Goal: Task Accomplishment & Management: Complete application form

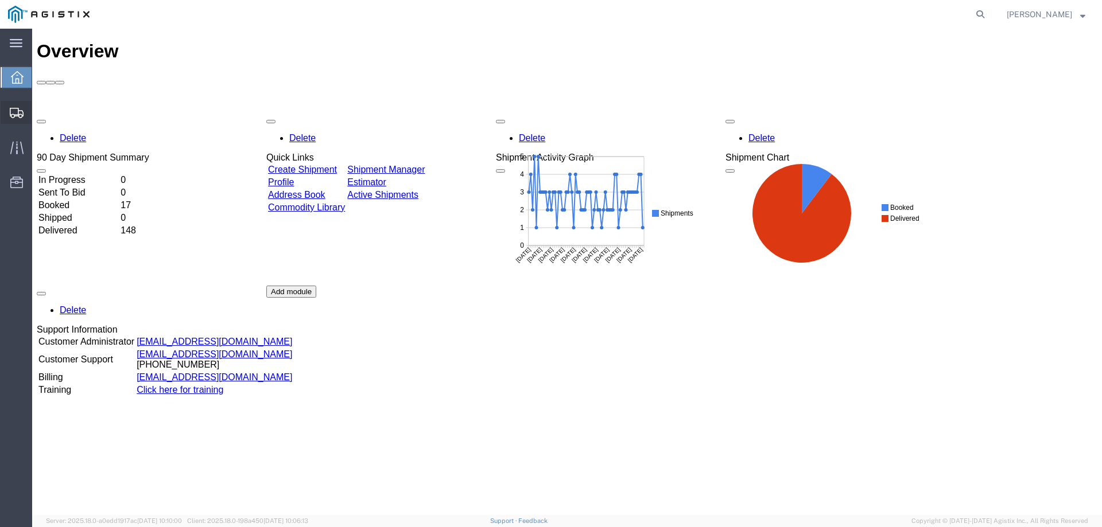
click at [0, 0] on span "Create from Template" at bounding box center [0, 0] width 0 height 0
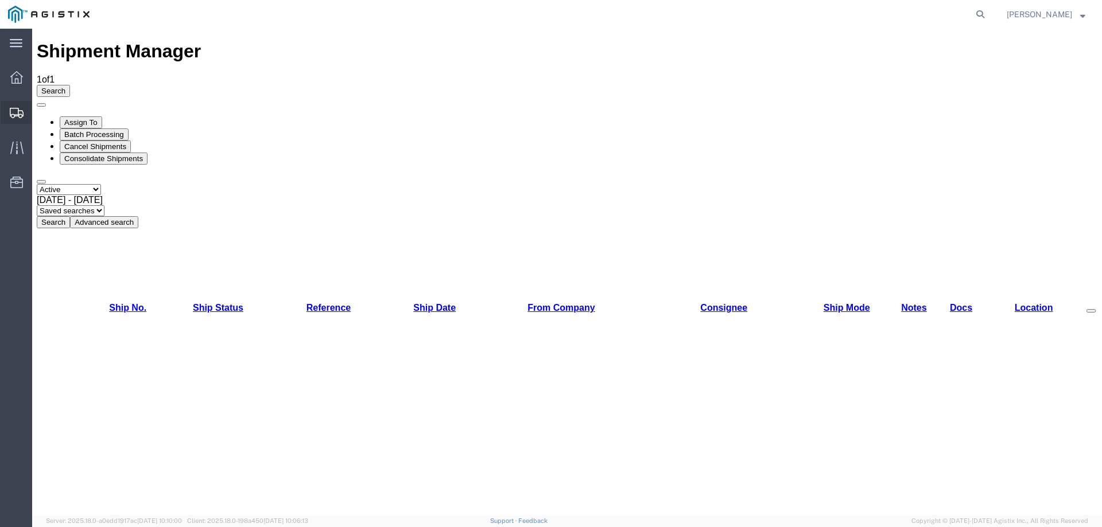
click at [17, 114] on icon at bounding box center [17, 113] width 14 height 10
click at [0, 0] on span "Shipment Manager" at bounding box center [0, 0] width 0 height 0
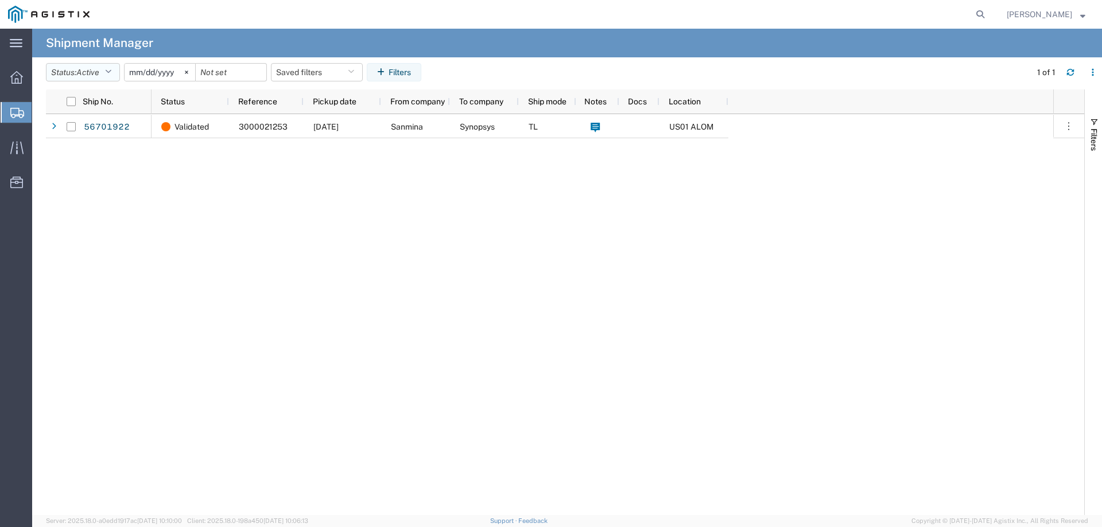
click at [93, 69] on span "Active" at bounding box center [87, 72] width 23 height 9
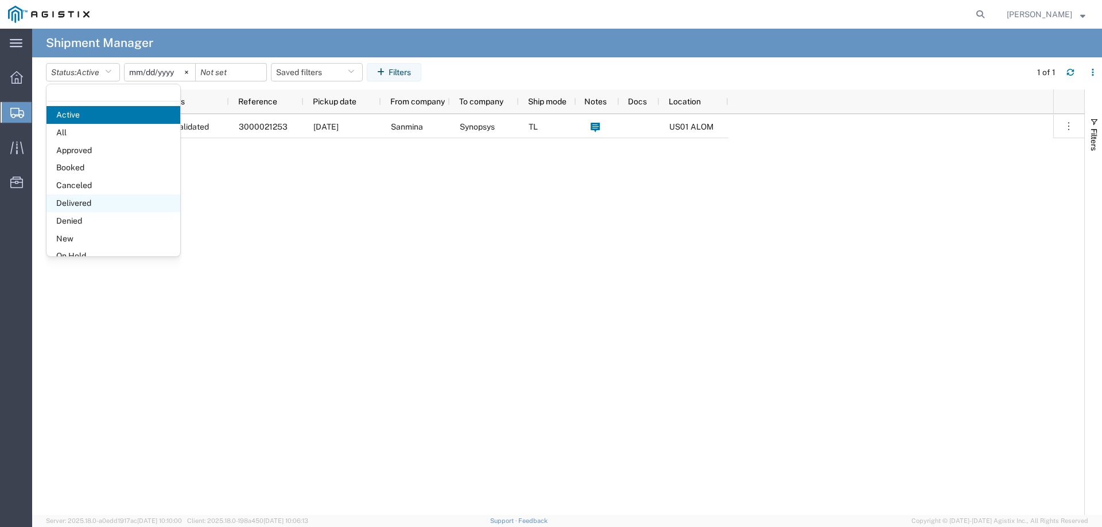
click at [88, 200] on span "Delivered" at bounding box center [113, 203] width 134 height 18
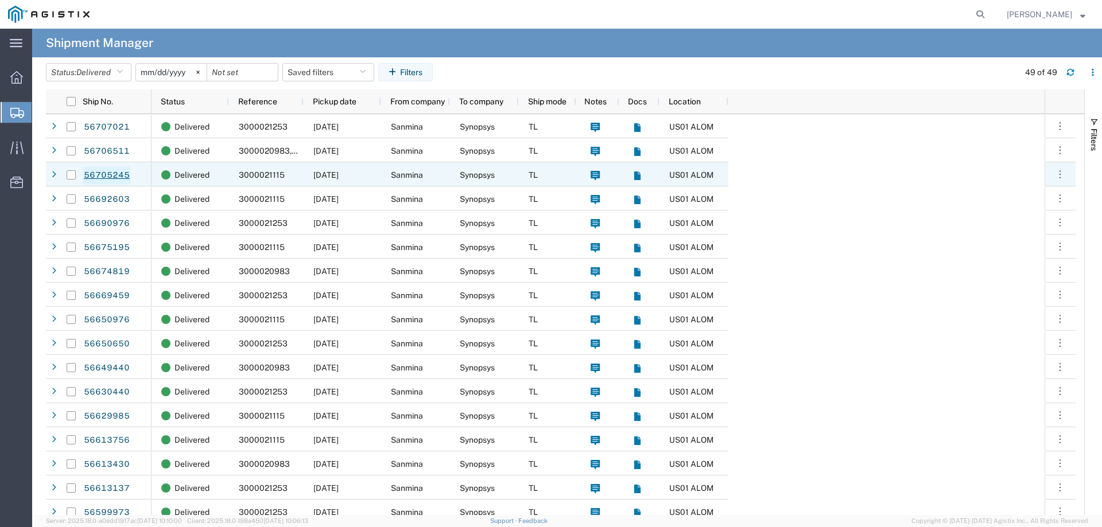
click at [114, 177] on link "56705245" at bounding box center [106, 175] width 47 height 18
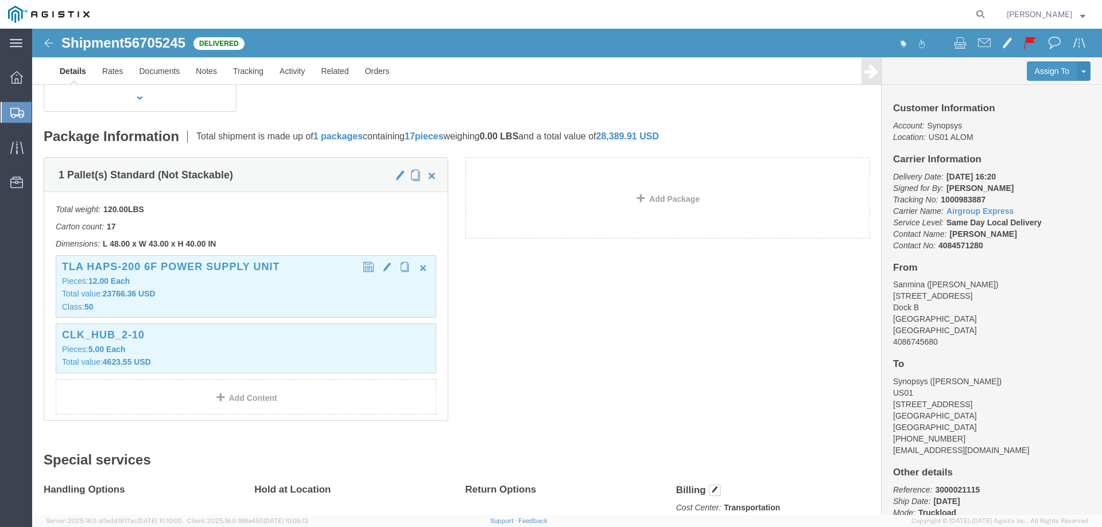
scroll to position [229, 0]
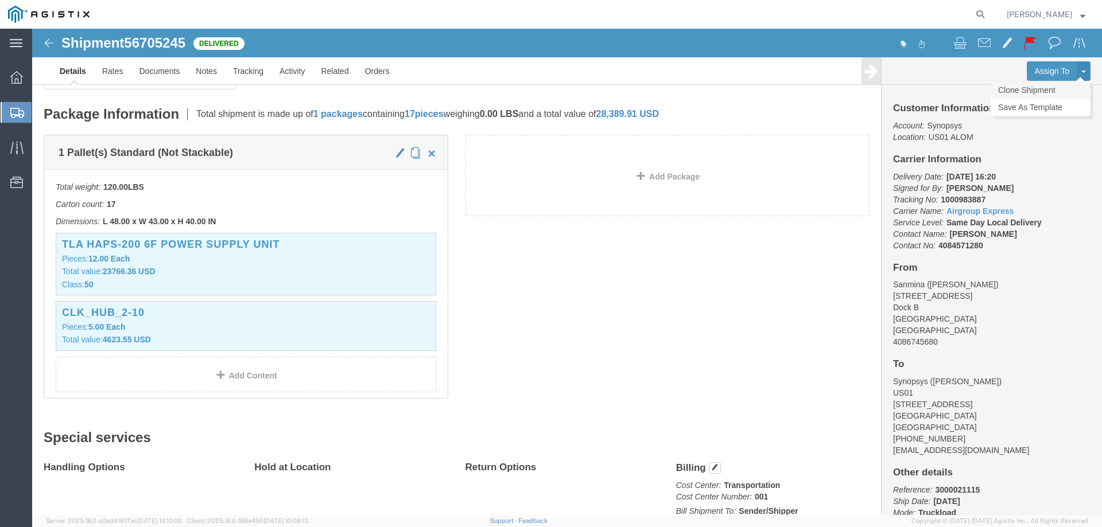
click link "Clone Shipment"
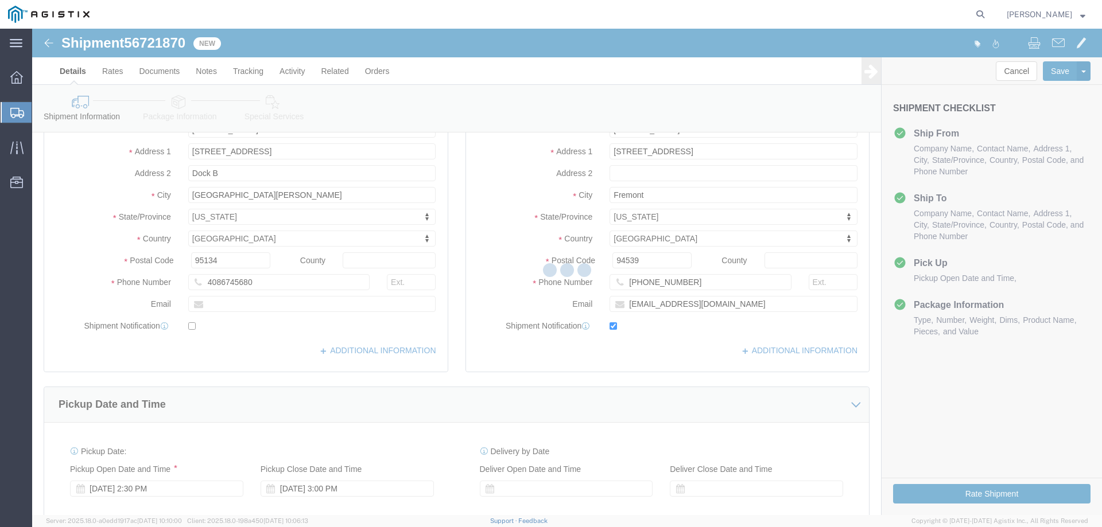
select select
select select "65511"
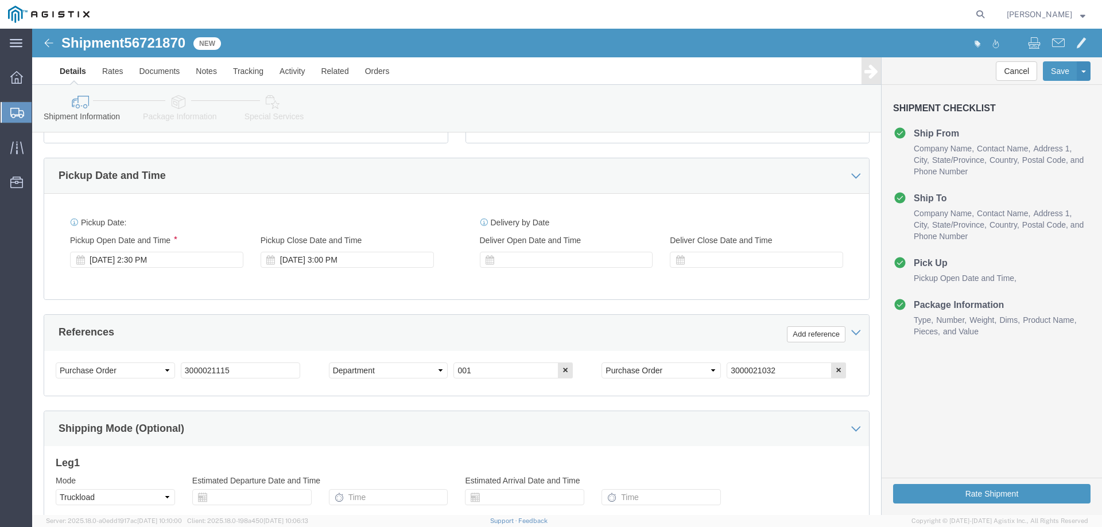
scroll to position [459, 0]
click input "001"
click select "Select Account Type Activity ID Airline Appointment Number ASN Batch Request # …"
select select "PURCHORD"
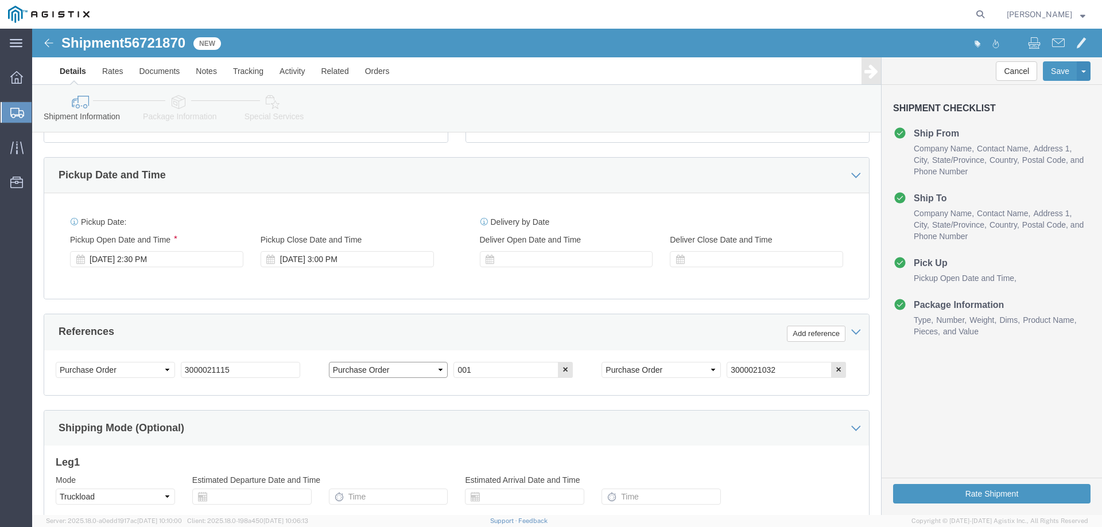
click select "Select Account Type Activity ID Airline Appointment Number ASN Batch Request # …"
click input "001"
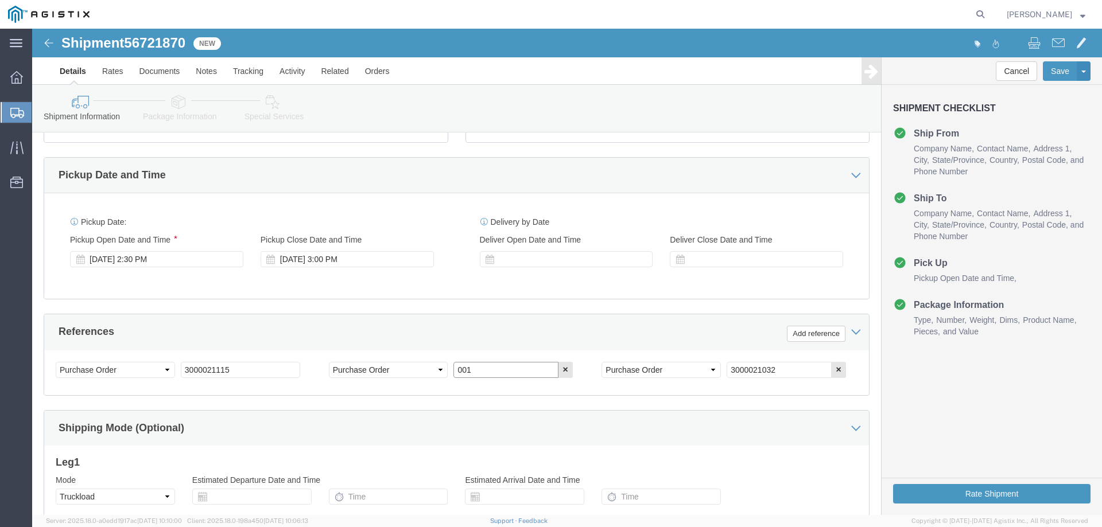
paste input "3000020820 3000021023"
click input "3000020820 3000021023"
type input "3000020820, 3000021023"
click div "Shipping Mode (Optional)"
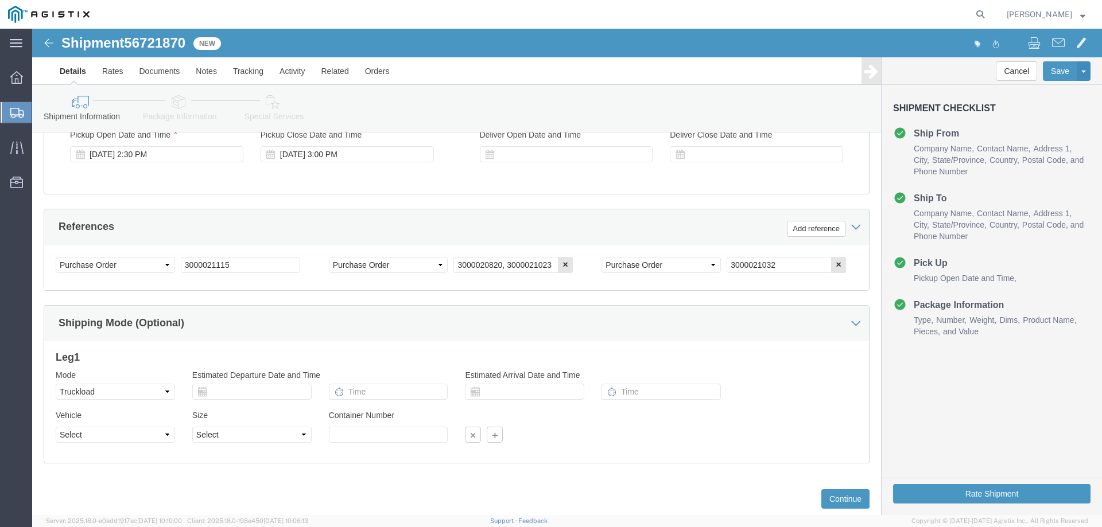
scroll to position [593, 0]
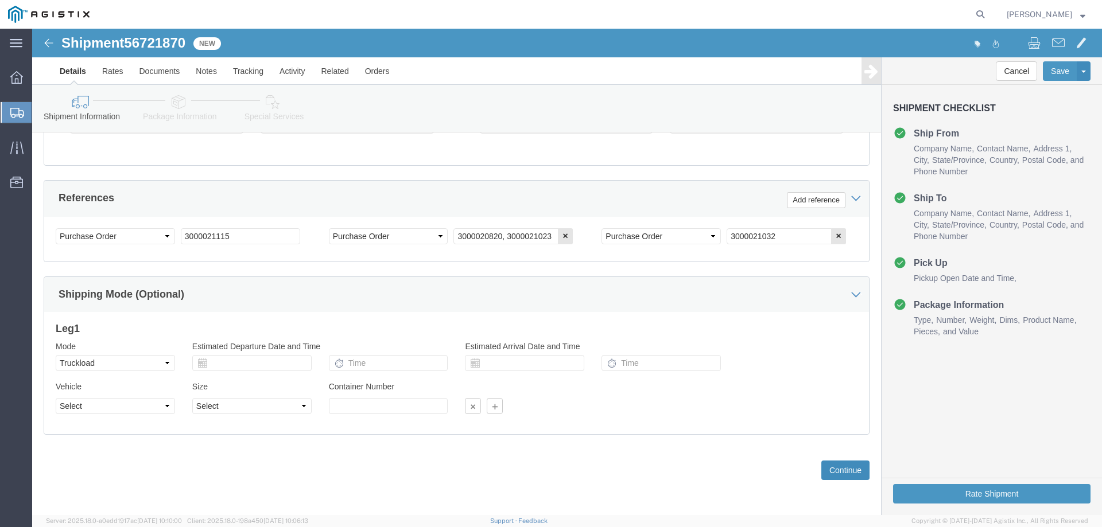
click button "Continue"
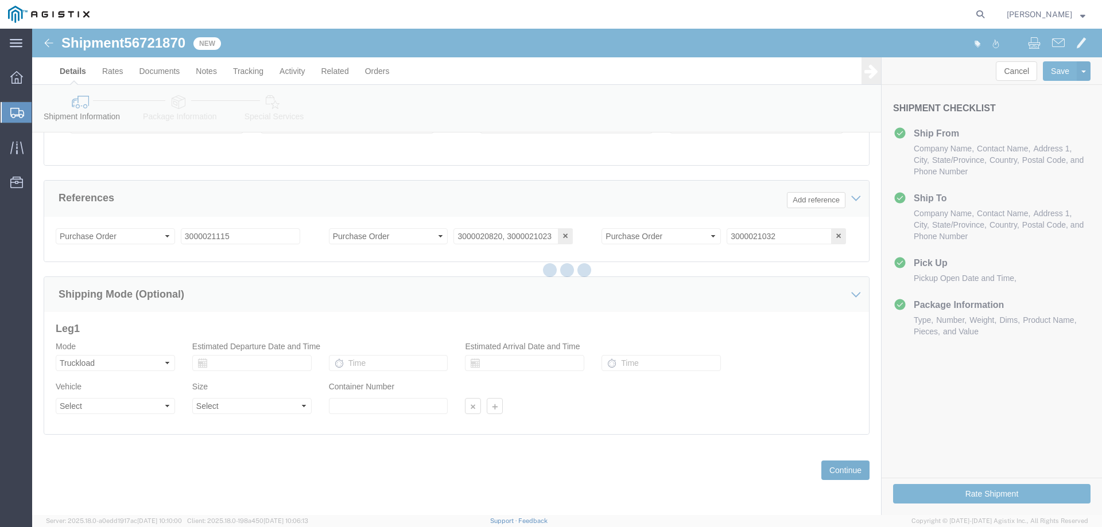
scroll to position [45, 0]
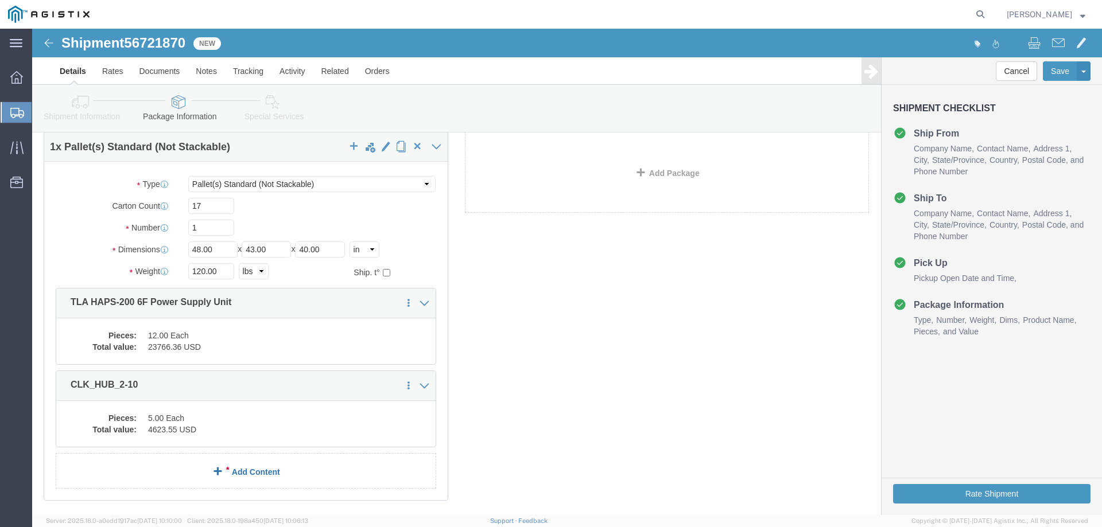
click link "Add Content"
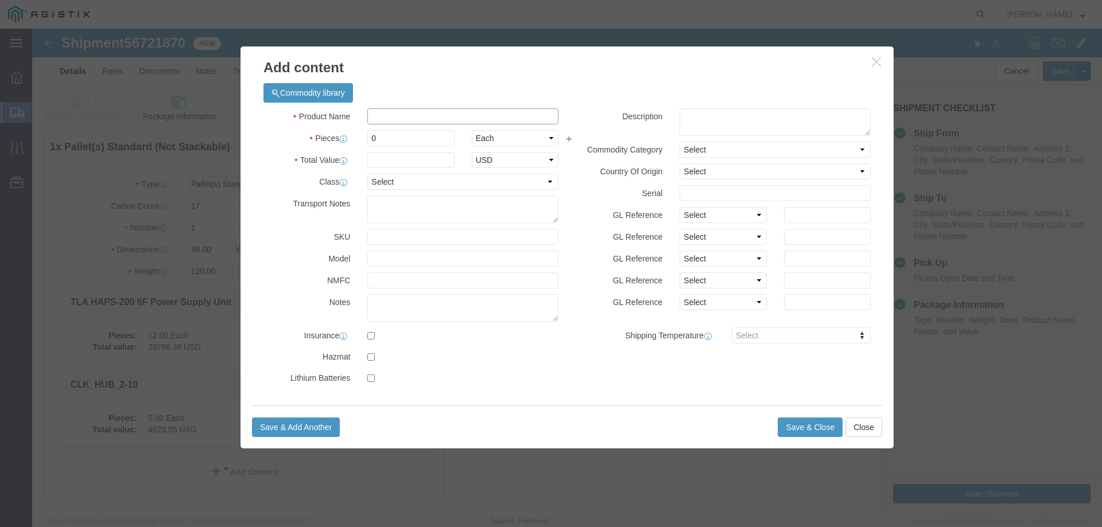
click input "text"
paste input "HIC Half Sized Packaged Product"
type input "HIC Half Sized Packaged Product"
click input "text"
click input "3"
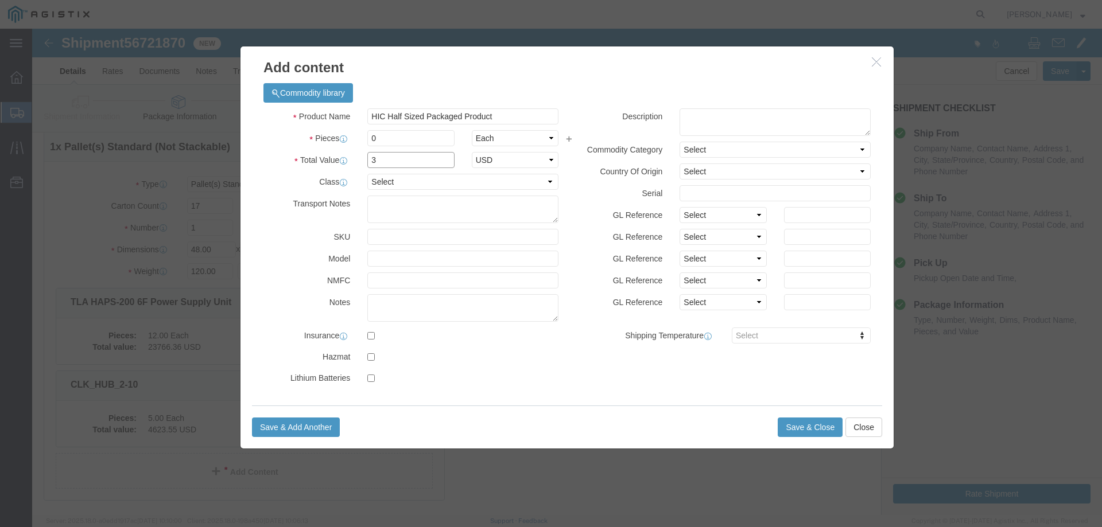
click input "3"
type input "3"
click input "0"
type input "3"
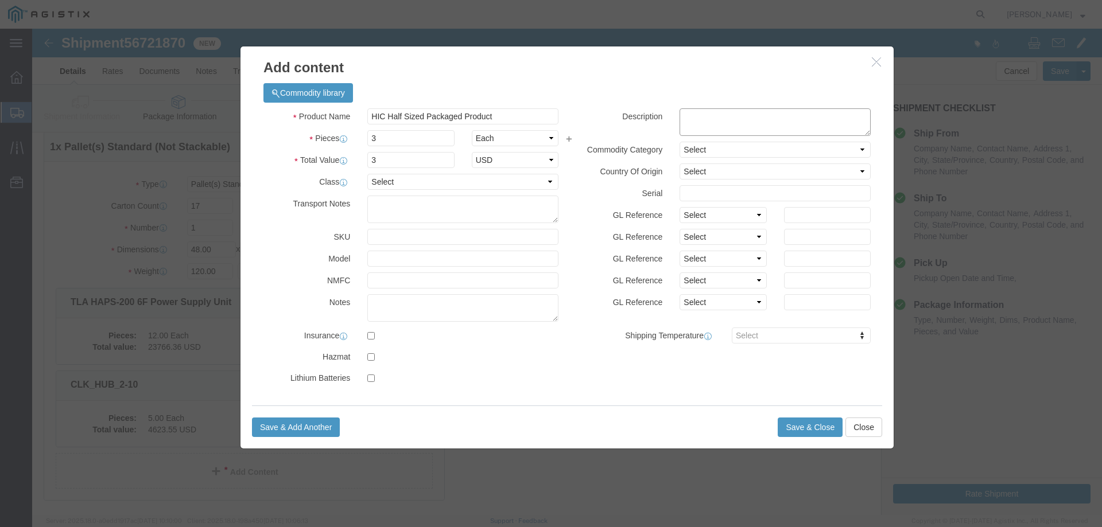
type input "9"
click textarea
click button "Save & Close"
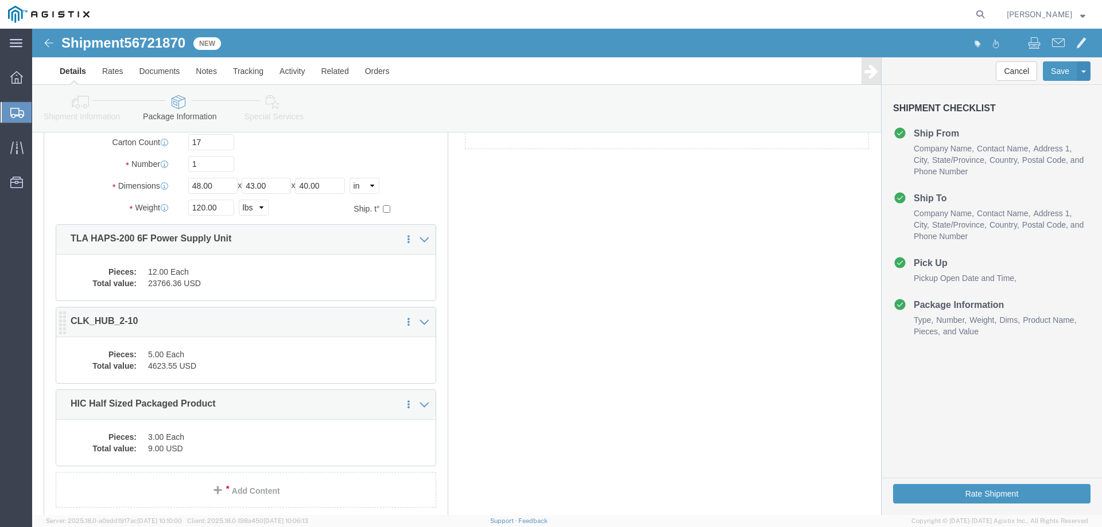
scroll to position [121, 0]
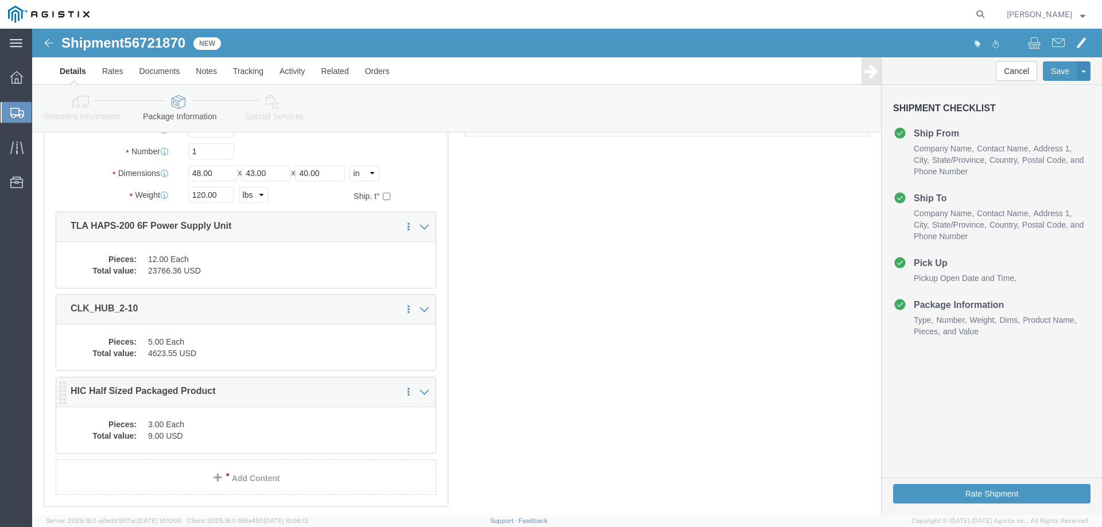
click dd "9.00 USD"
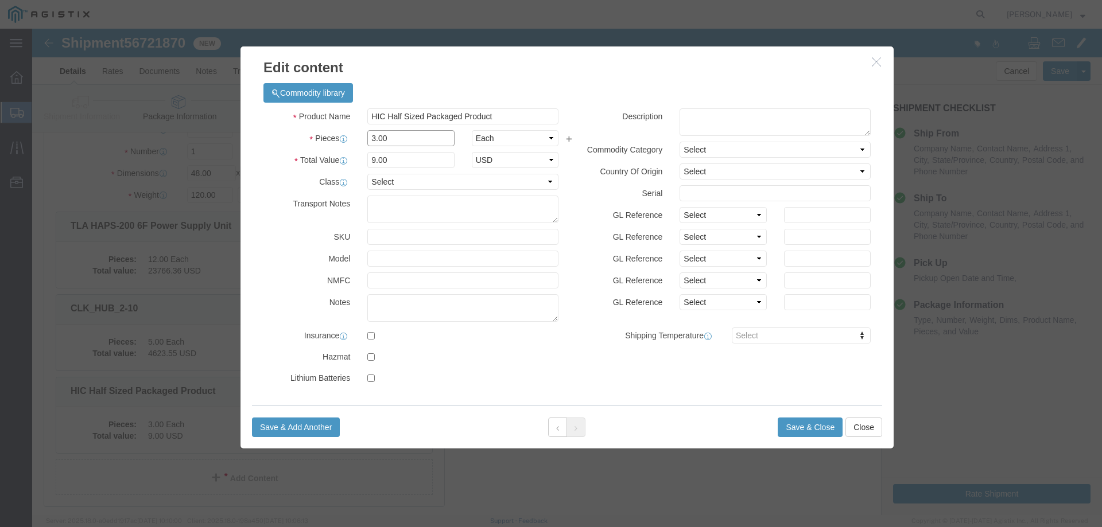
click input "3.00"
type input "6"
type input "18"
click button "Save & Close"
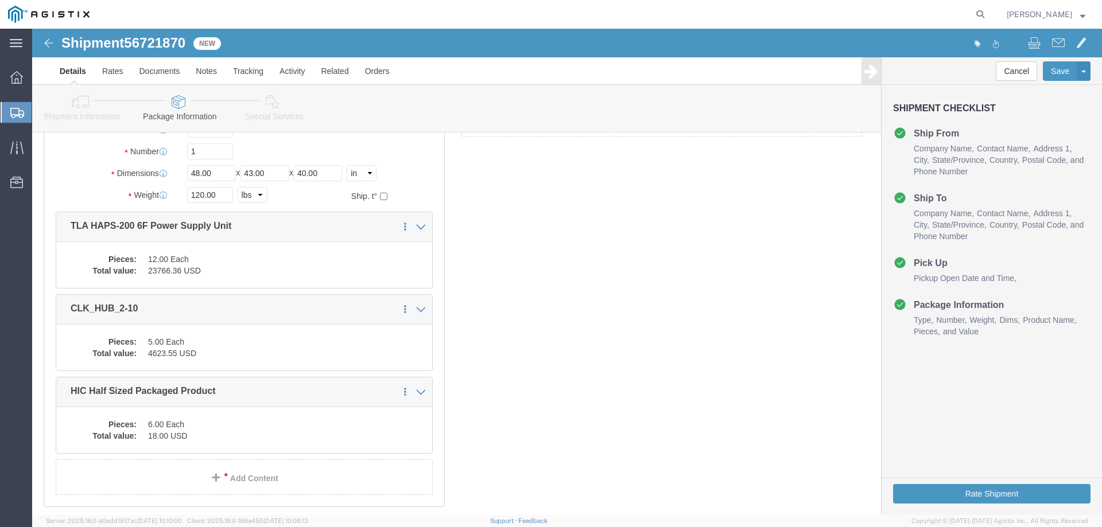
click dd "12.00 Each"
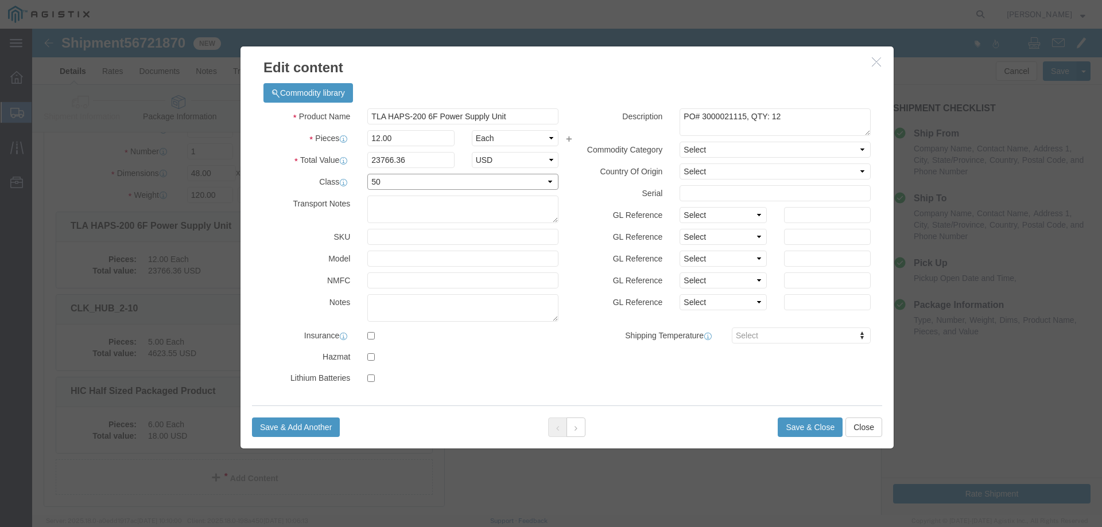
drag, startPoint x: 361, startPoint y: 159, endPoint x: 361, endPoint y: 141, distance: 18.4
click select "Select 50 55 60 65 70 85 92.5 100 125 175 250 300 400"
click input "12.00"
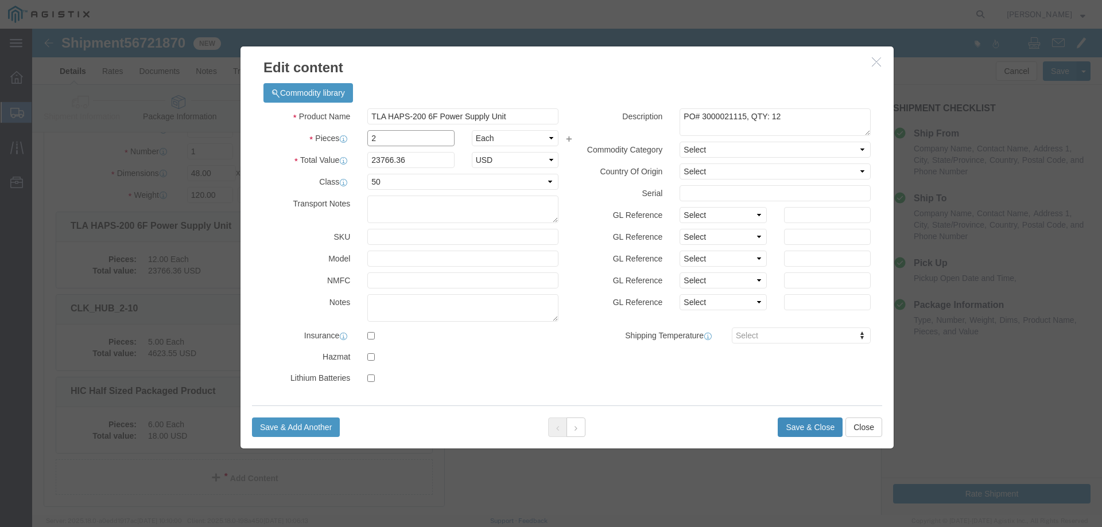
type input "2"
type input "3961.06"
click button "Save & Close"
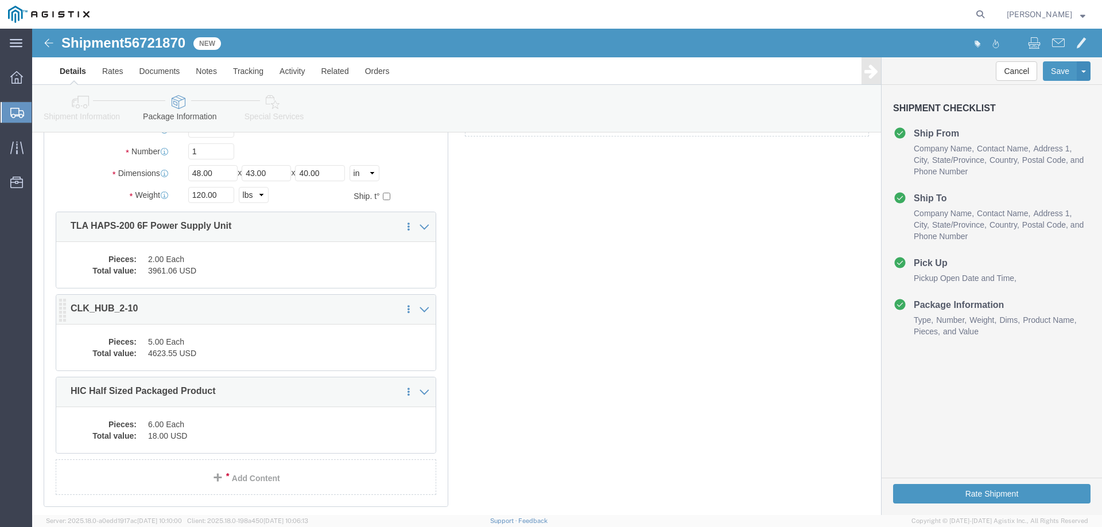
click div "1 x Pallet(s) Standard (Not Stackable) Package Type Select Bale(s) Basket(s) Bo…"
click div "Pieces: 5.00 Each Total value: 4623.55 USD"
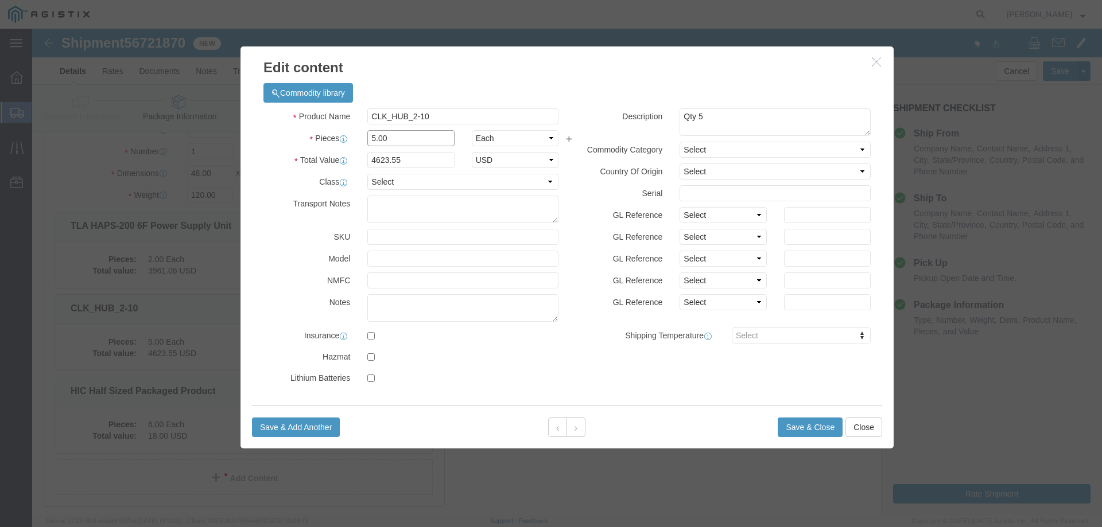
click input "5.00"
type input "3"
type input "2774.13"
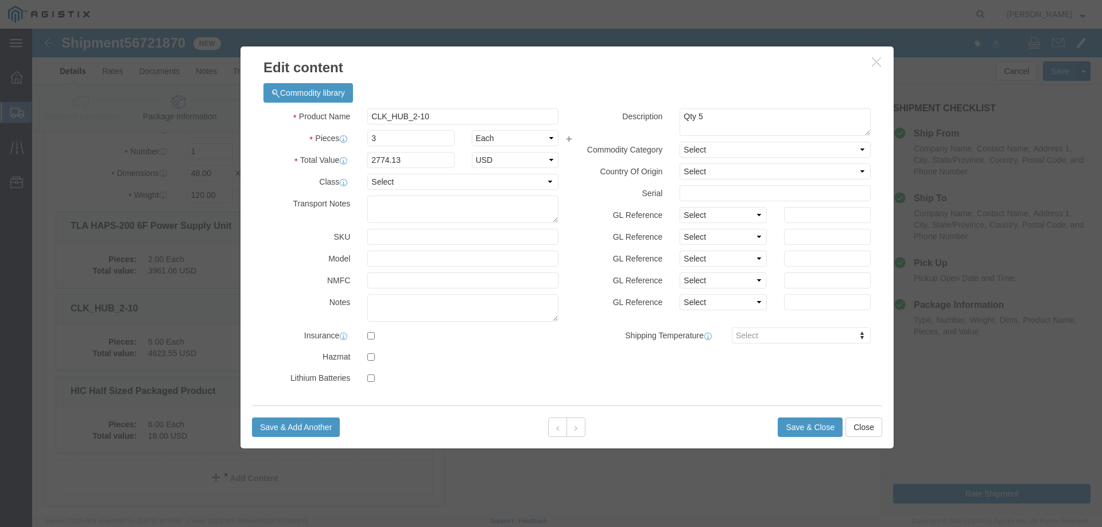
click div "Save & Add Another Save & Close Close"
click button "Save & Close"
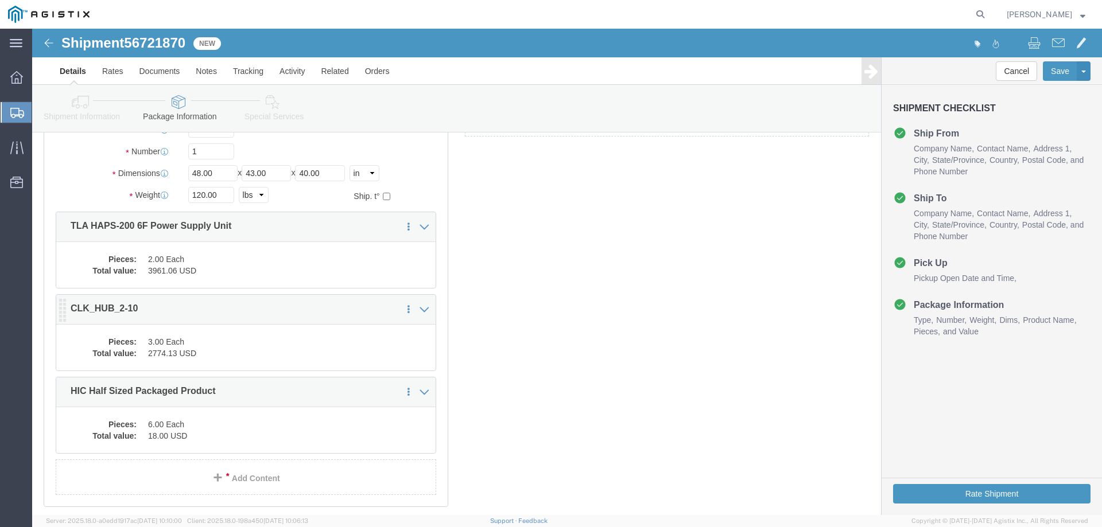
click dd "3.00 Each"
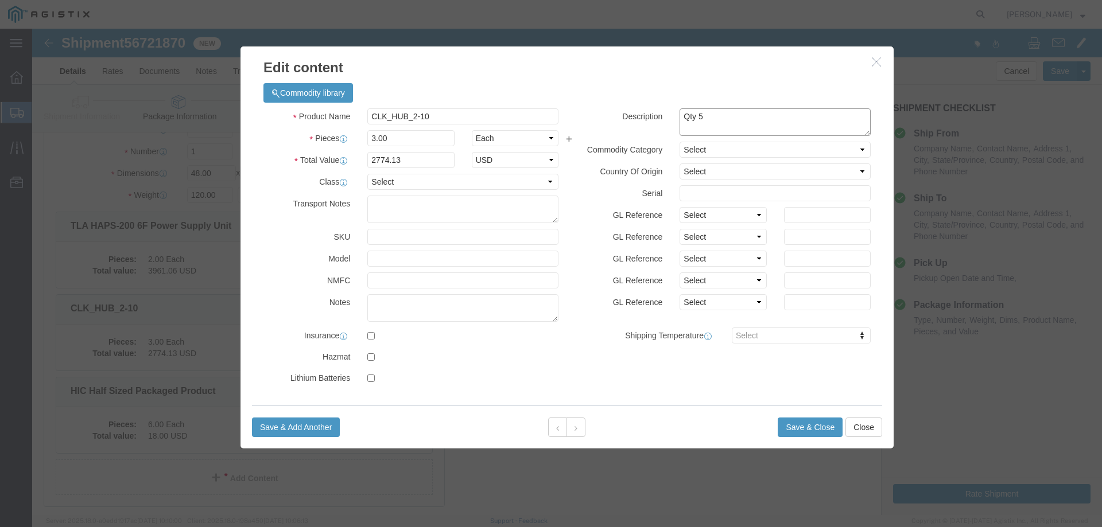
click textarea "Qty 5"
type textarea "Q"
click button "Save & Close"
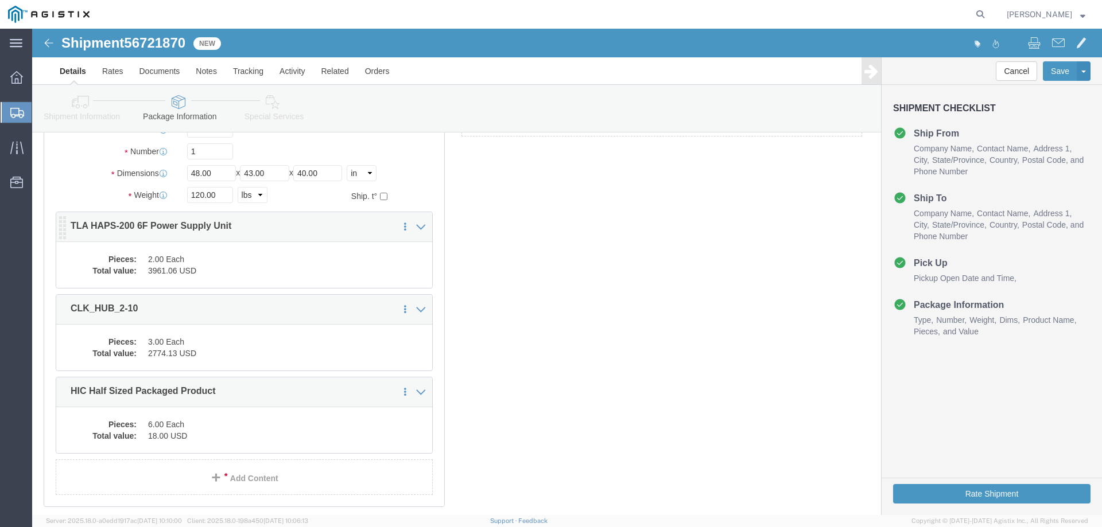
click div "Pieces: 2.00 Each Total value: 3961.06 USD"
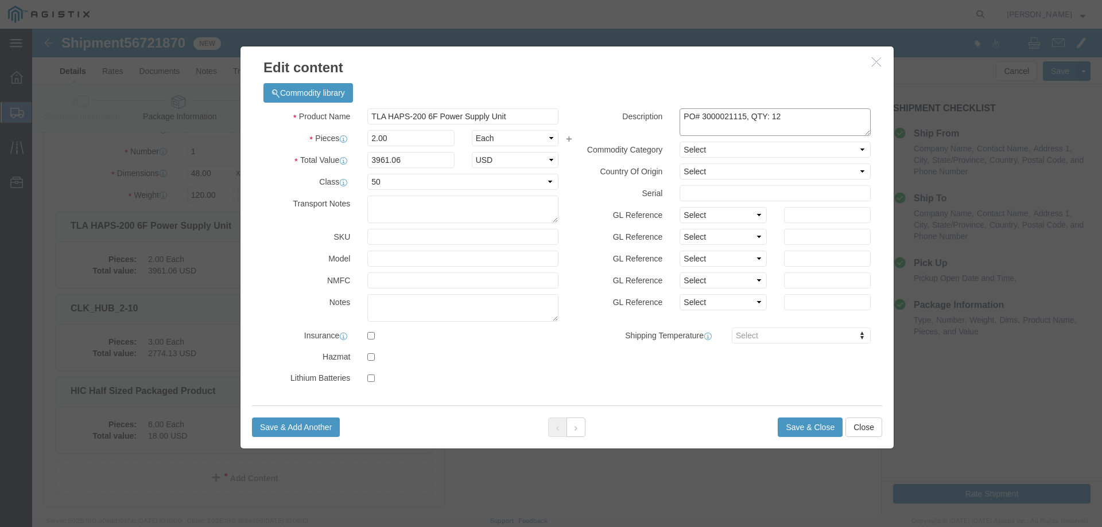
click textarea "PO# 3000021115, QTY: 12"
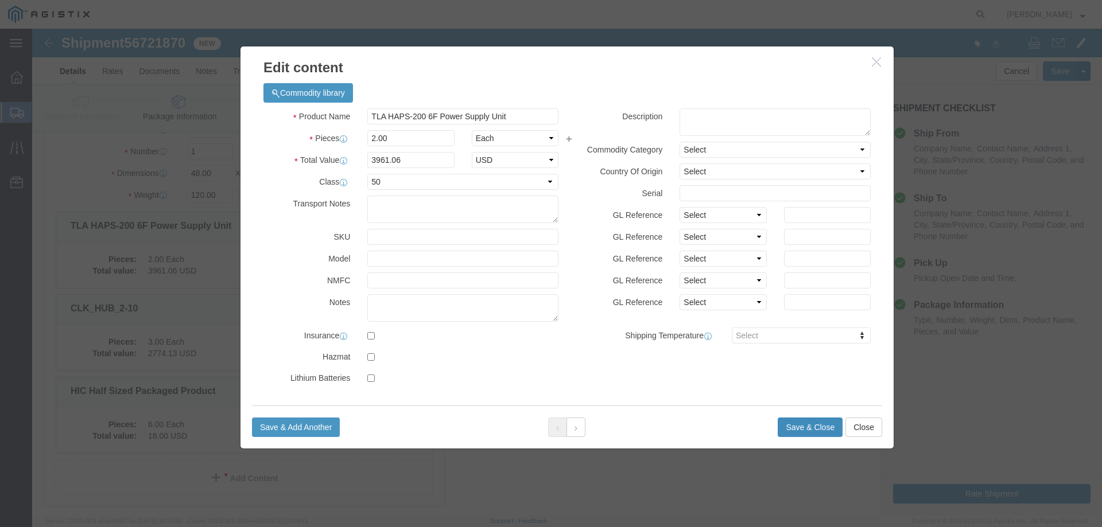
click button "Save & Close"
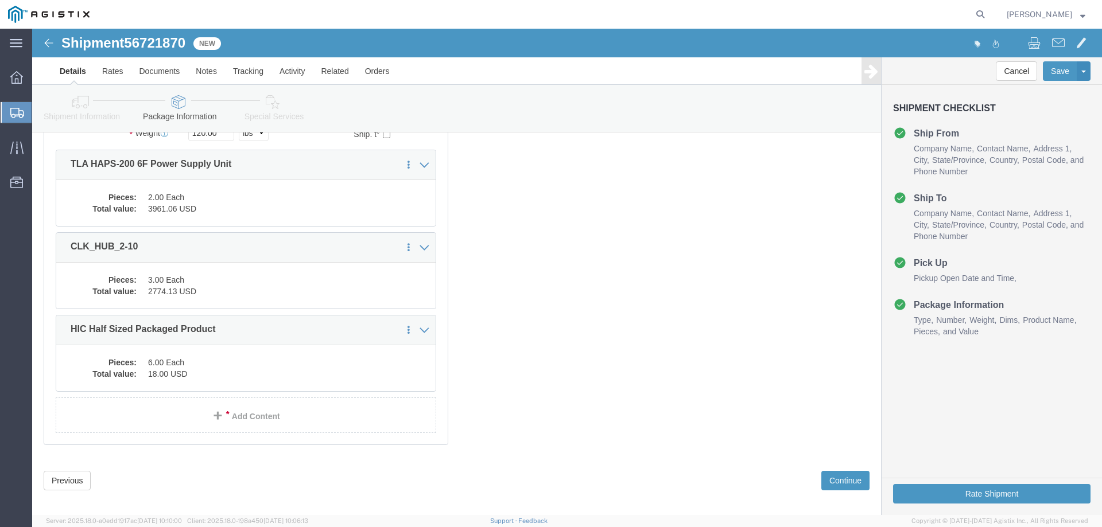
scroll to position [193, 0]
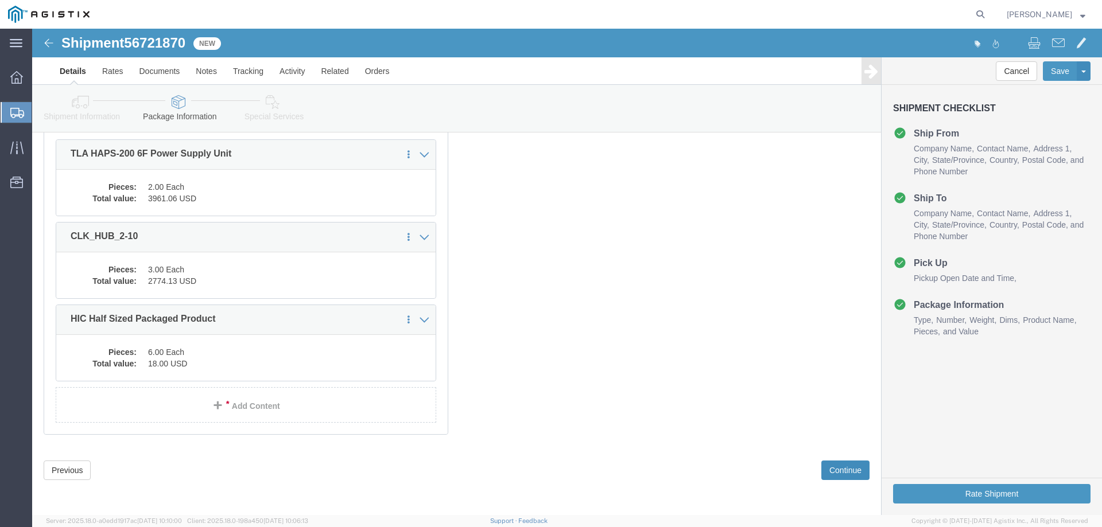
click button "Continue"
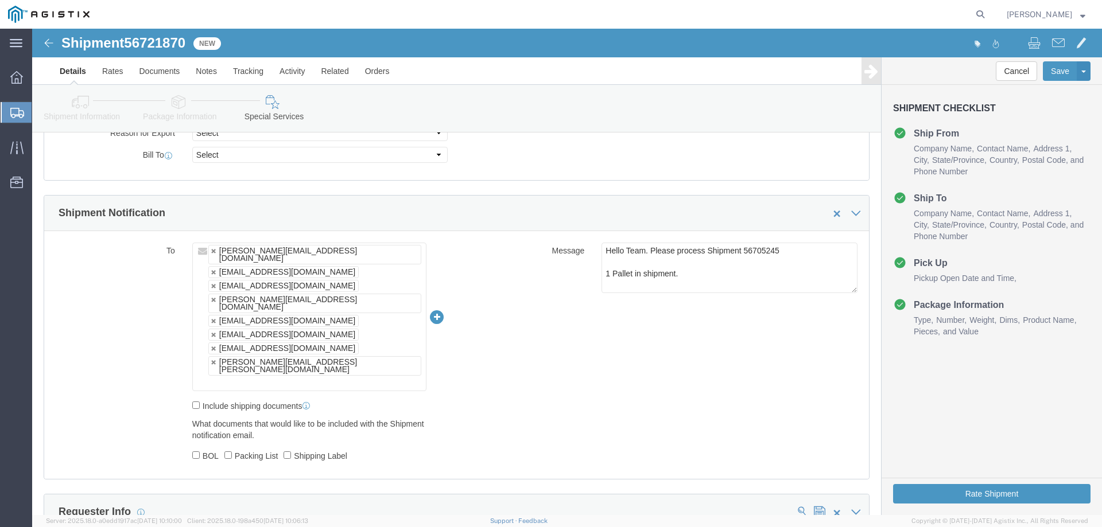
scroll to position [620, 0]
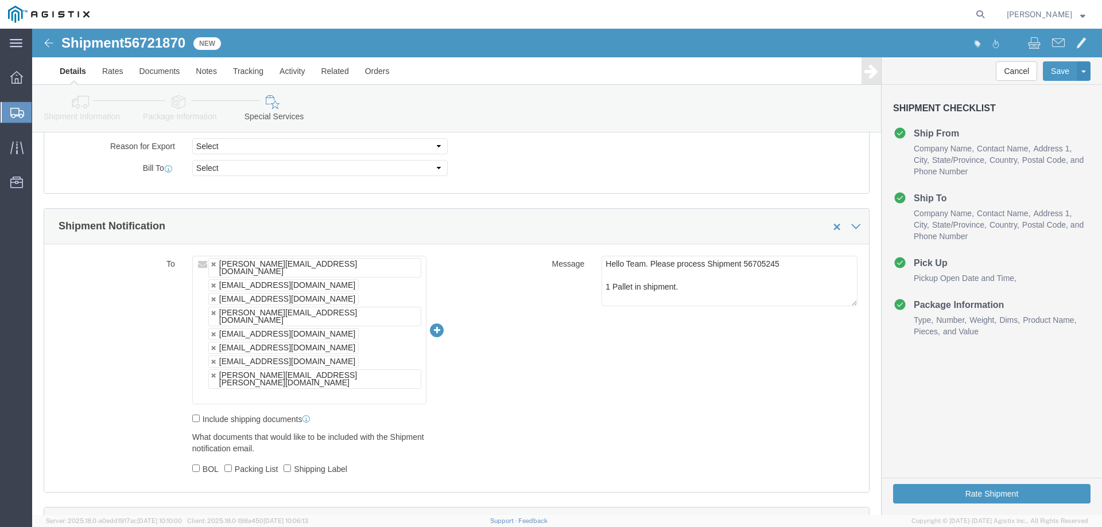
click span "56721870"
copy span "56721870"
click textarea "Hello Team. Please process Shipment 56705245 1 Pallet in shipment."
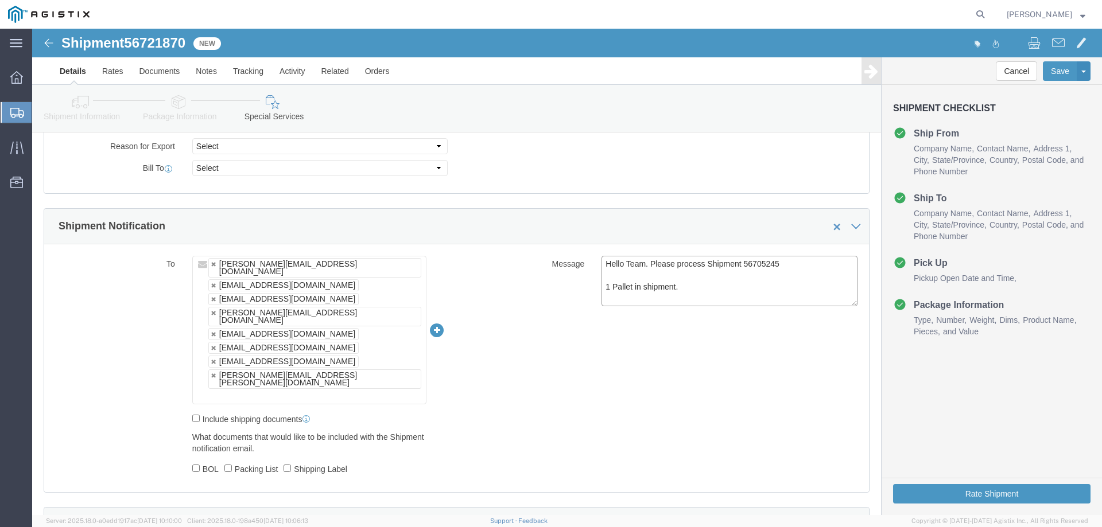
paste textarea "21870"
type textarea "Hello Team. Please process Shipment 56721870 1 Pallet in shipment."
click div "To [PERSON_NAME][EMAIL_ADDRESS][DOMAIN_NAME] [EMAIL_ADDRESS][DOMAIN_NAME] [EMAI…"
click button "Rate Shipment"
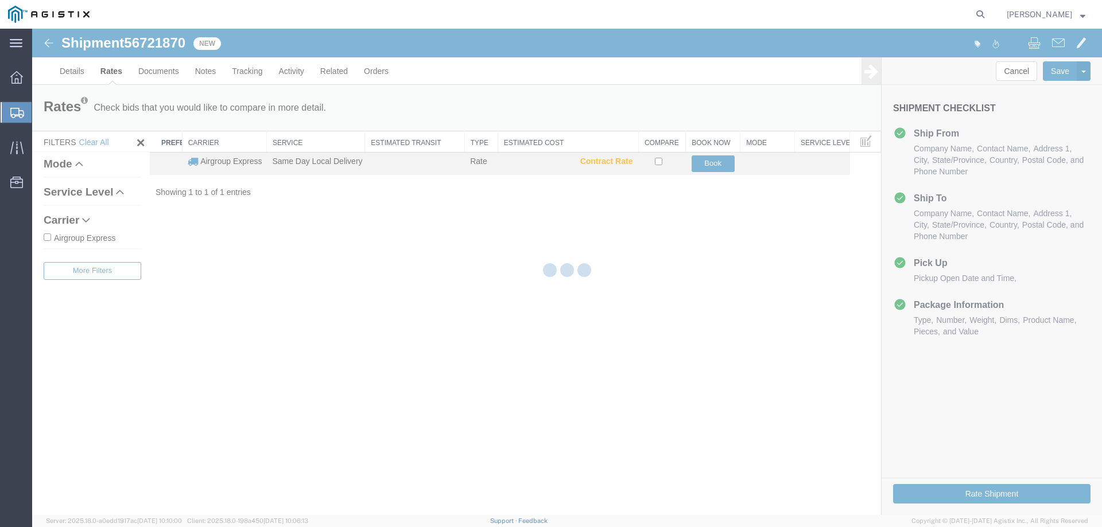
scroll to position [0, 0]
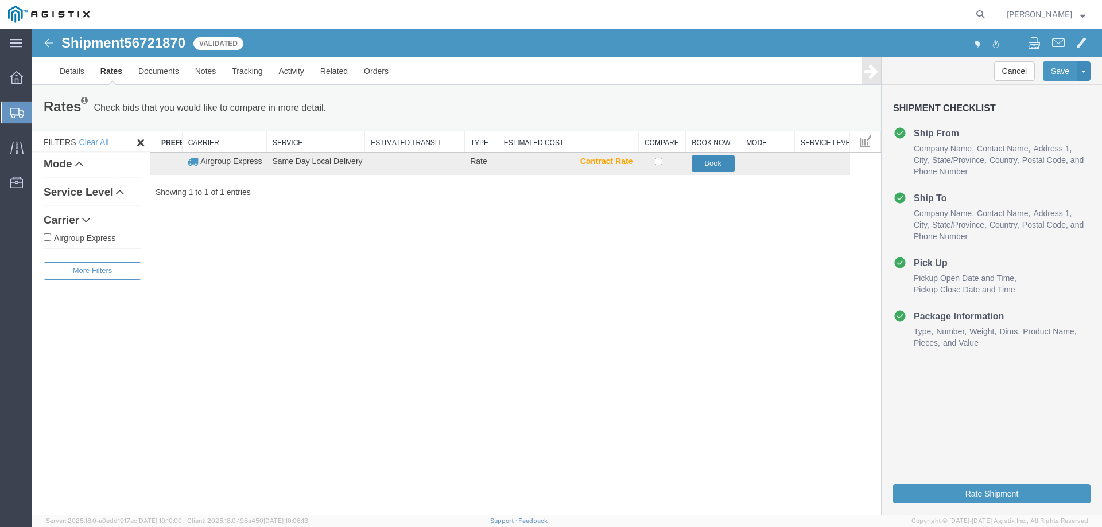
click at [725, 159] on button "Book" at bounding box center [712, 163] width 43 height 17
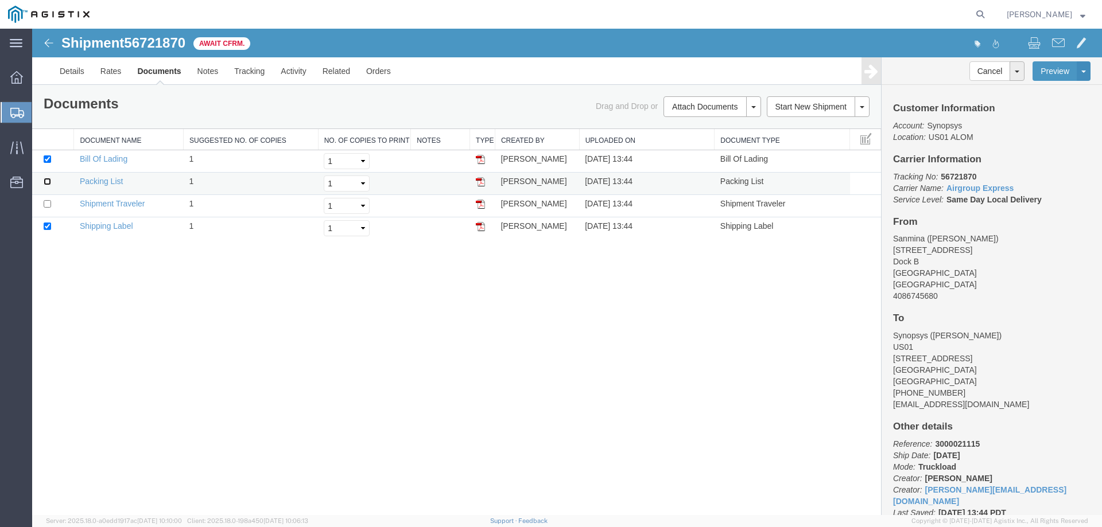
click at [48, 183] on input "checkbox" at bounding box center [47, 181] width 7 height 7
checkbox input "true"
click at [45, 203] on input "checkbox" at bounding box center [47, 203] width 7 height 7
checkbox input "true"
click at [719, 134] on link "Print Documents" at bounding box center [710, 126] width 100 height 17
